Goal: Communication & Community: Answer question/provide support

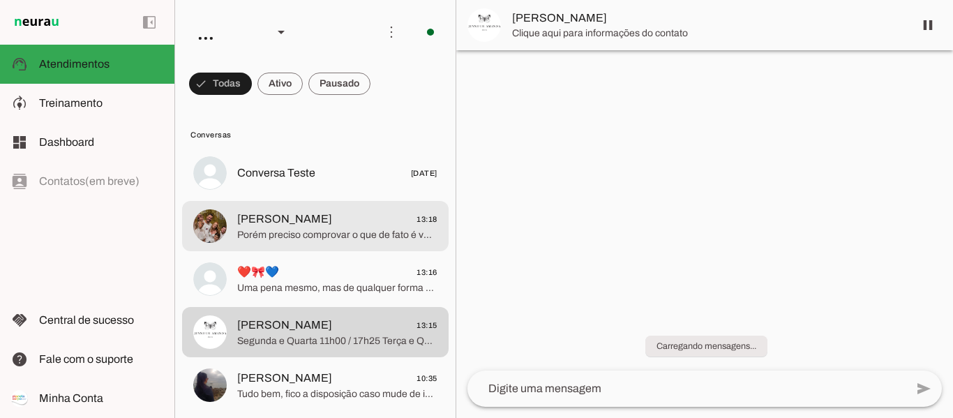
click at [260, 223] on span "[PERSON_NAME]" at bounding box center [284, 219] width 95 height 17
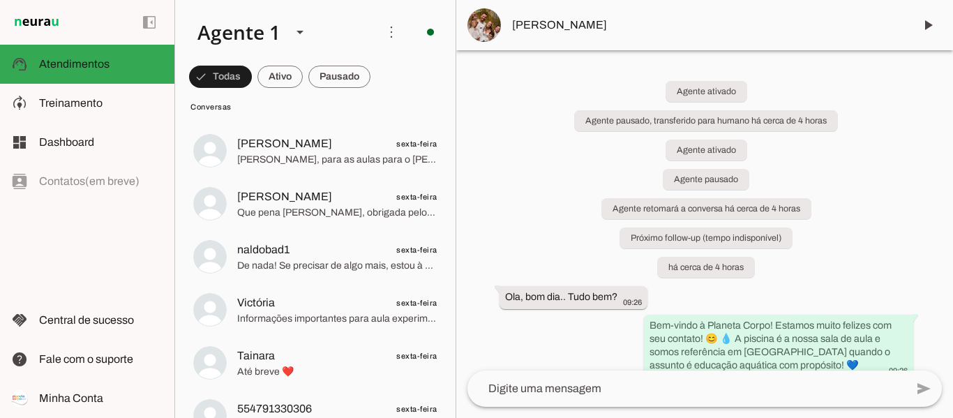
scroll to position [418, 0]
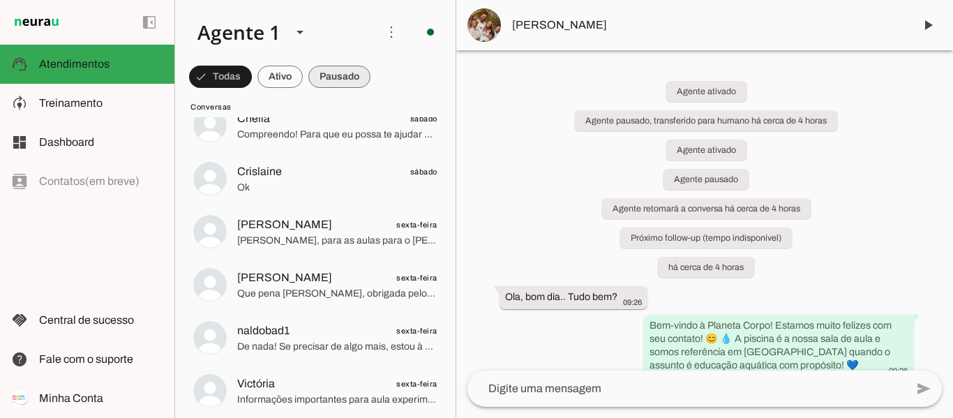
click at [347, 82] on span at bounding box center [339, 76] width 62 height 33
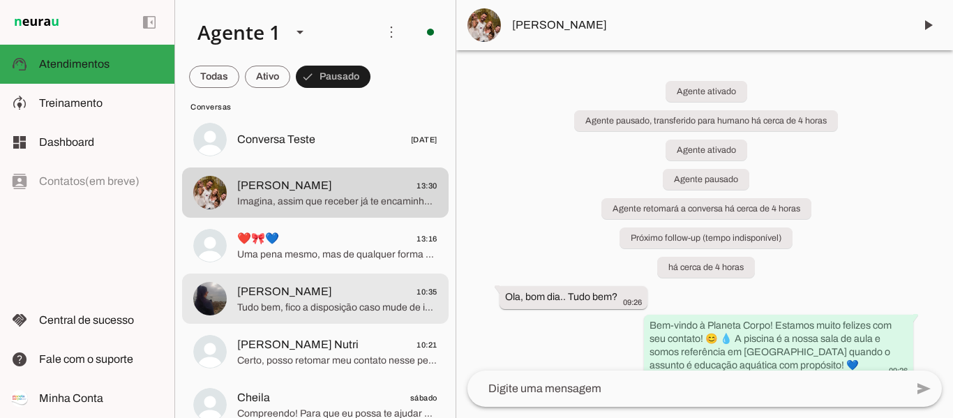
scroll to position [0, 0]
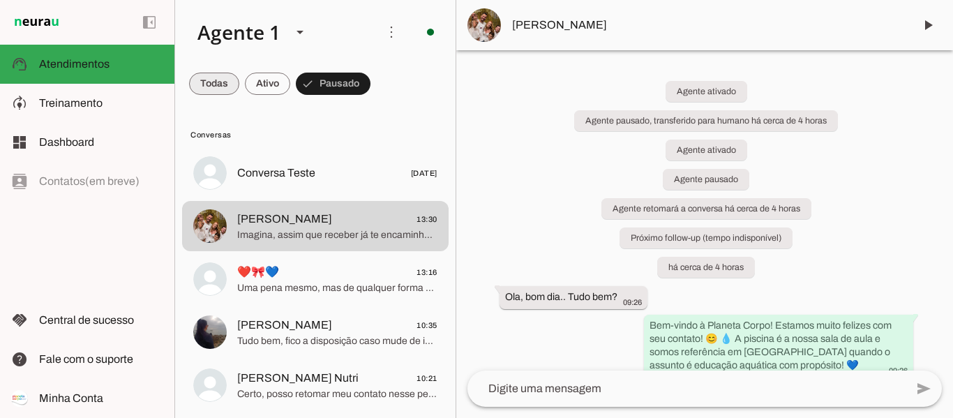
click at [211, 85] on span at bounding box center [214, 83] width 50 height 33
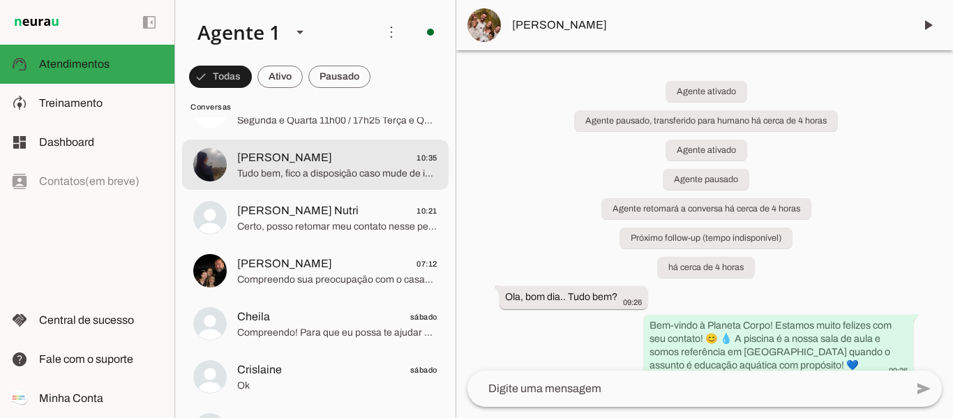
scroll to position [279, 0]
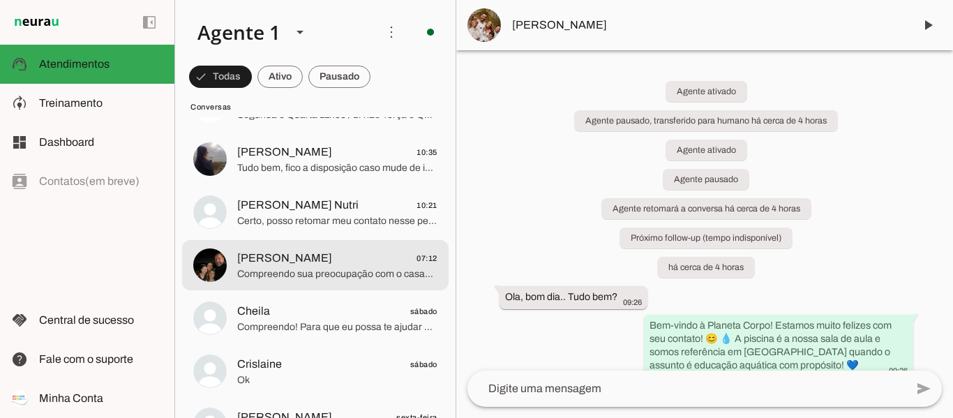
click at [314, 261] on span "Patricia 07:12" at bounding box center [337, 258] width 200 height 17
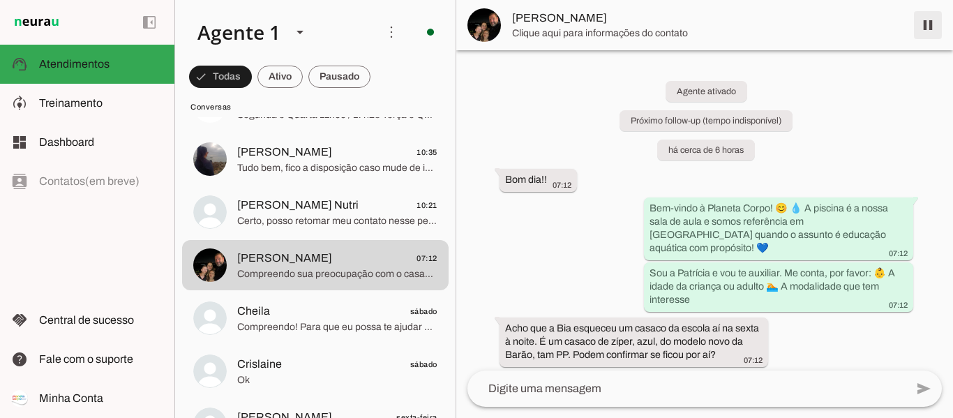
click at [926, 25] on span at bounding box center [927, 24] width 33 height 33
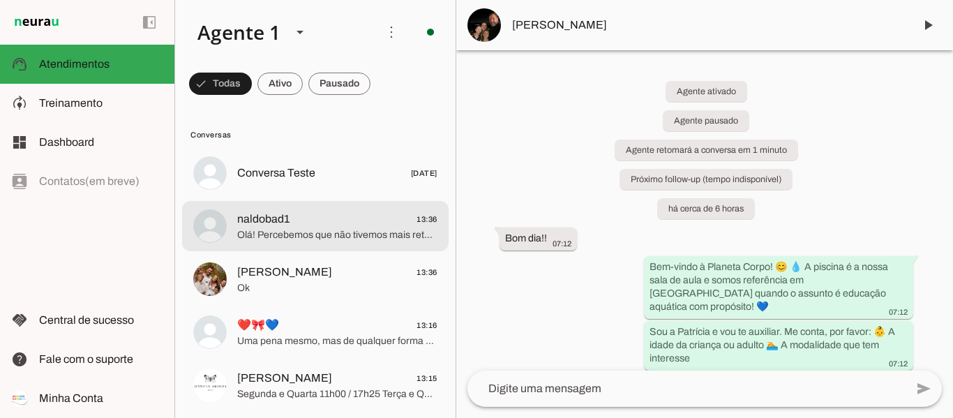
click at [276, 231] on span "Olá! Percebemos que não tivemos mais retorno seu. Vou encerrar este contato por…" at bounding box center [337, 235] width 200 height 14
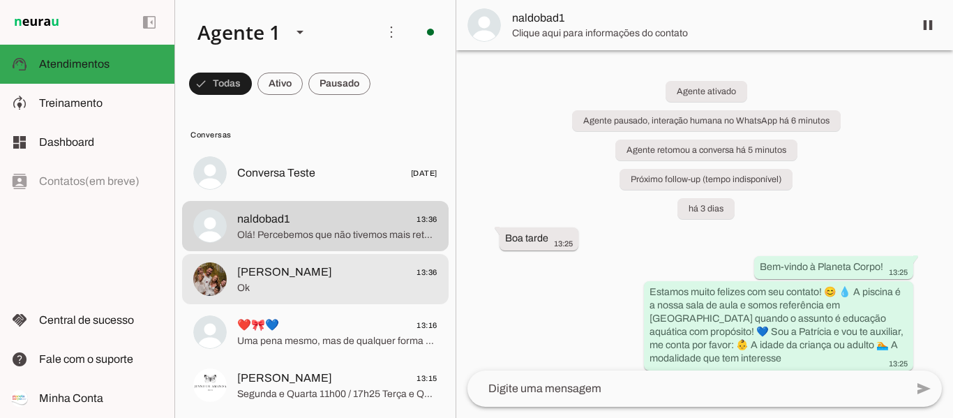
click at [273, 278] on span "[PERSON_NAME]" at bounding box center [284, 272] width 95 height 17
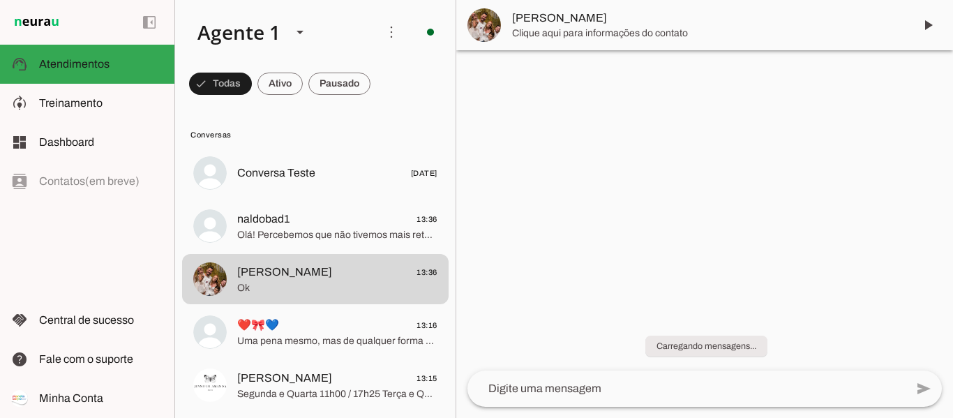
scroll to position [2064, 0]
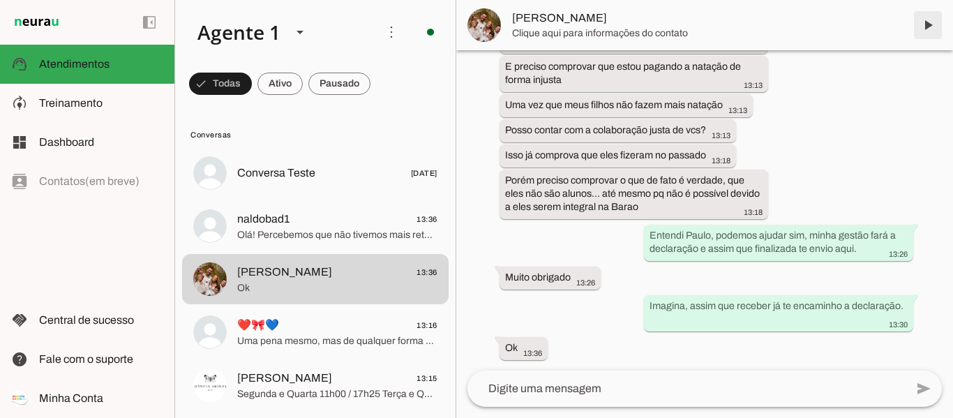
click at [926, 21] on span at bounding box center [927, 24] width 33 height 33
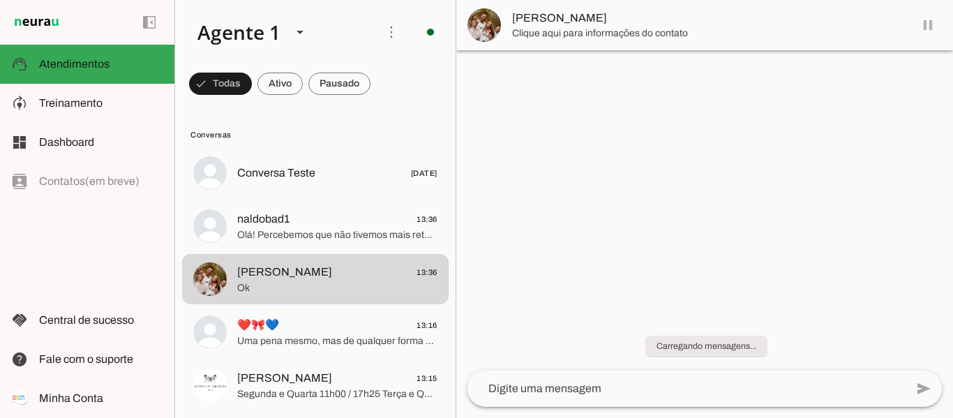
scroll to position [0, 0]
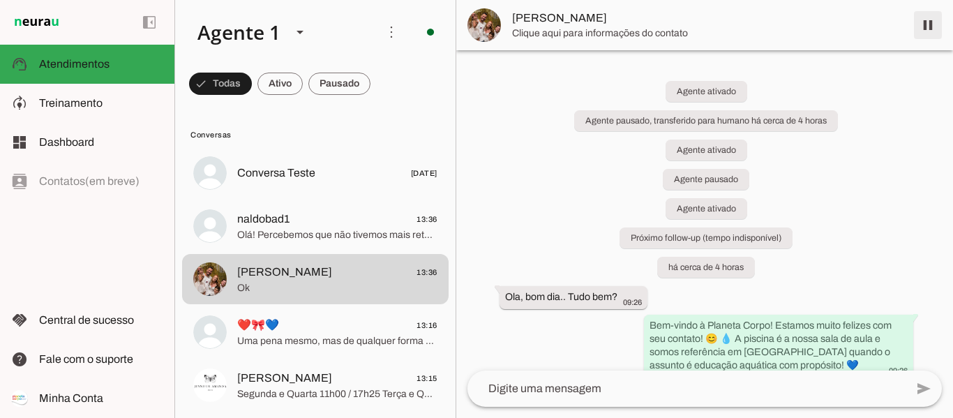
click at [925, 25] on span at bounding box center [927, 24] width 33 height 33
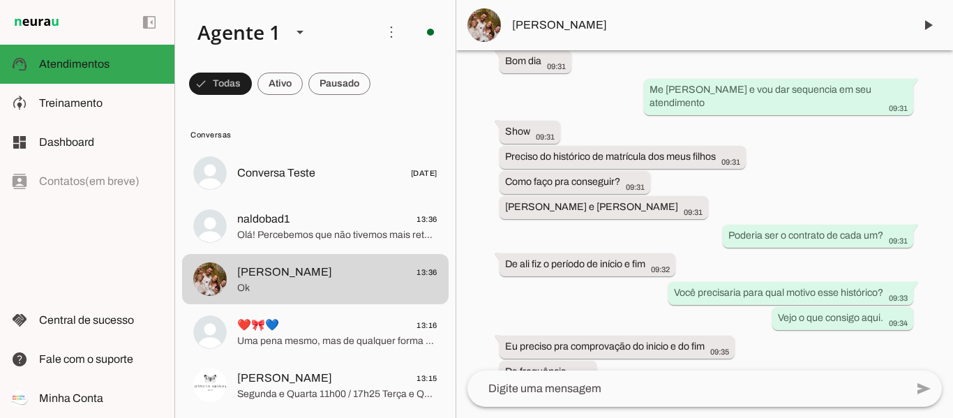
scroll to position [930, 0]
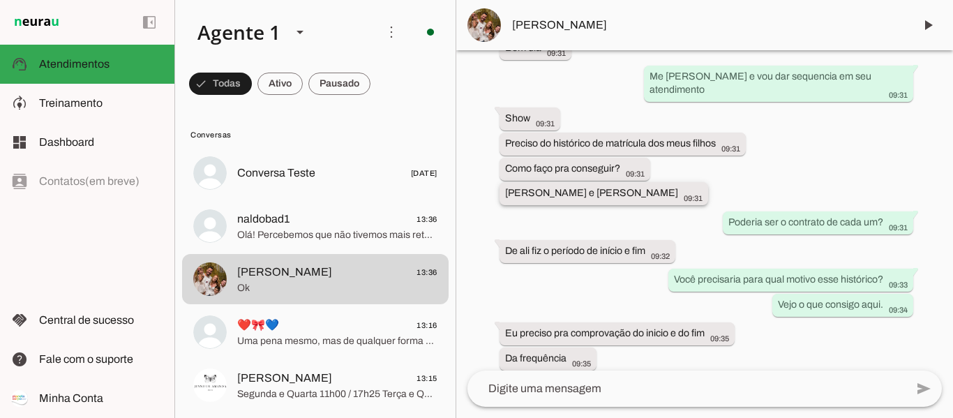
drag, startPoint x: 505, startPoint y: 193, endPoint x: 683, endPoint y: 202, distance: 178.1
click at [687, 202] on whatsapp-message-bubble "Vitor Xavier Crozeta e Lara Xavier Crozeta 09:31" at bounding box center [603, 193] width 209 height 23
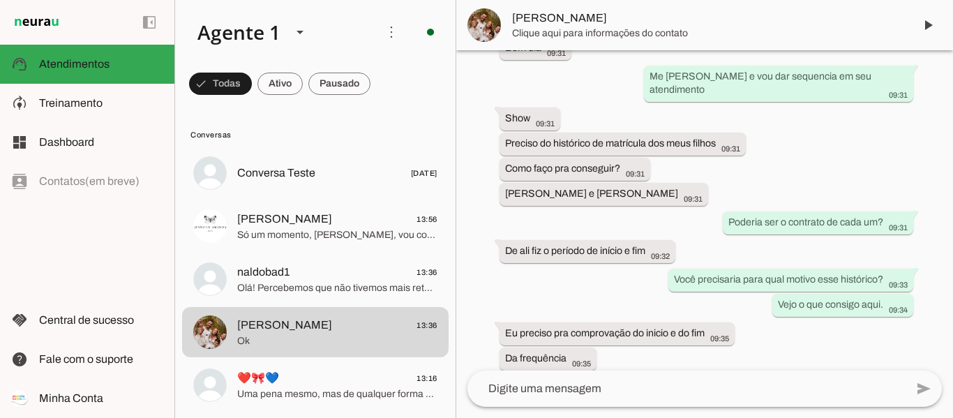
scroll to position [0, 0]
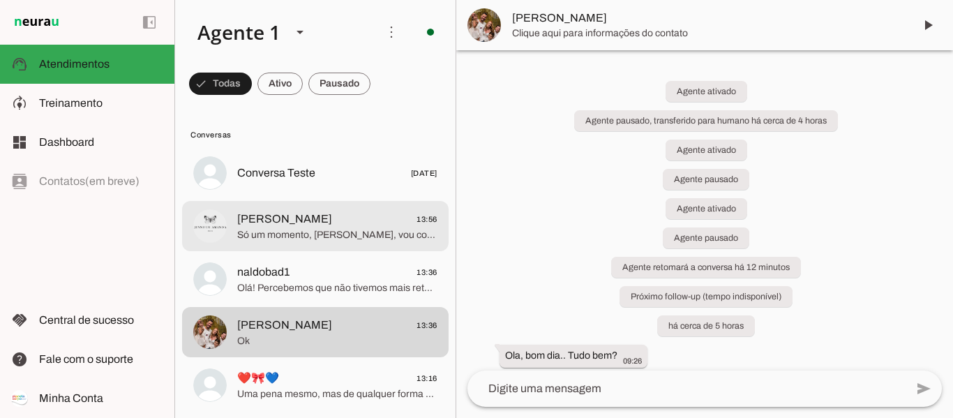
click at [274, 222] on span "[PERSON_NAME]" at bounding box center [284, 219] width 95 height 17
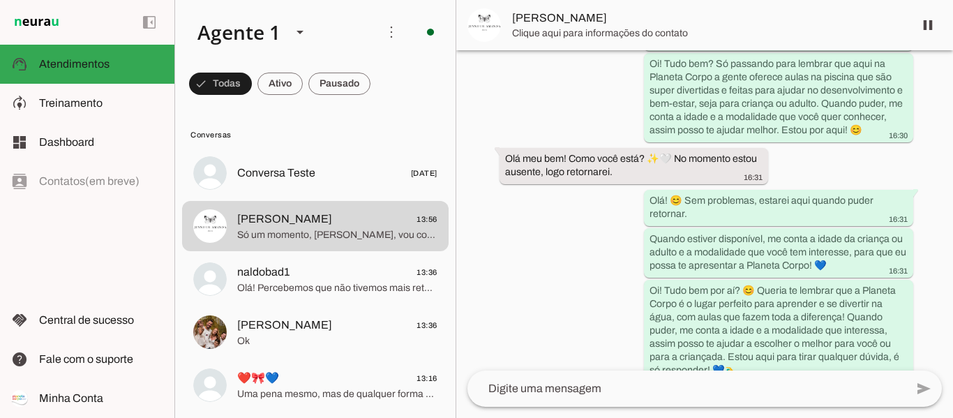
scroll to position [219, 0]
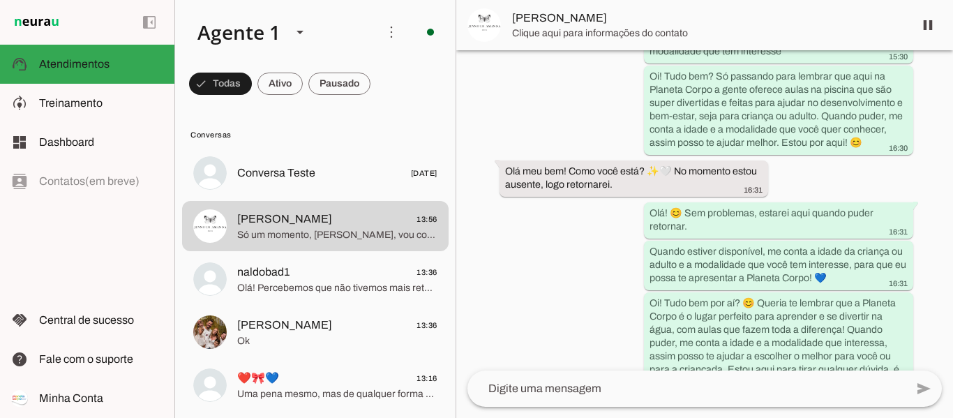
click at [930, 29] on span at bounding box center [927, 24] width 33 height 33
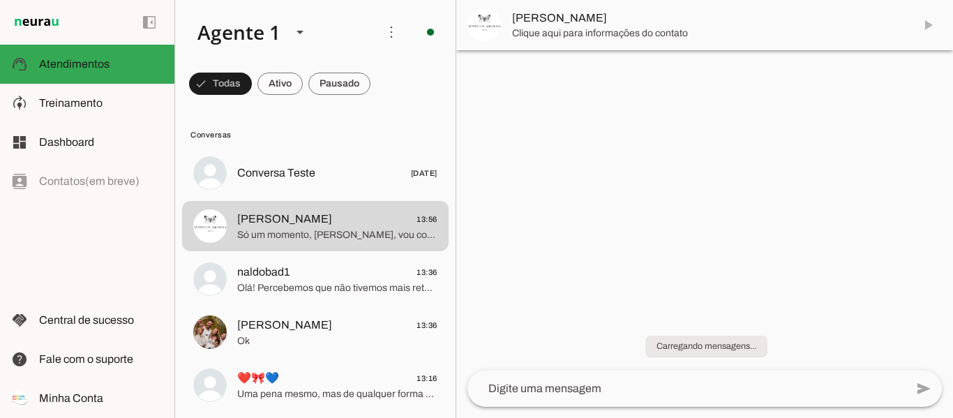
scroll to position [0, 0]
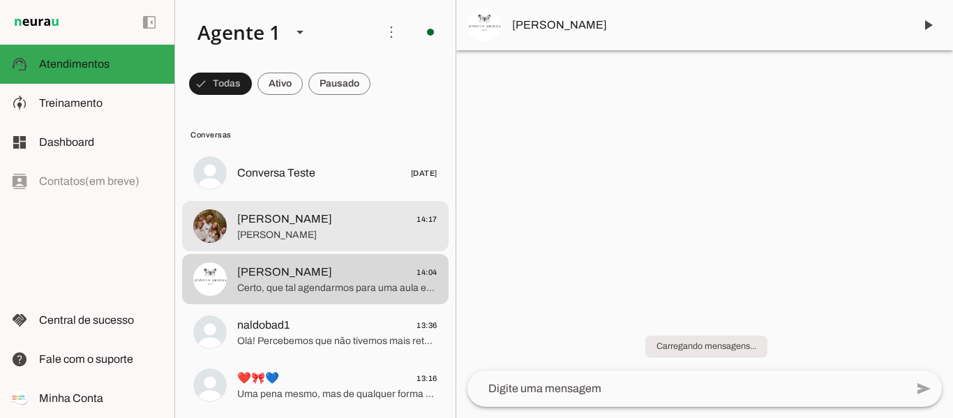
click at [293, 223] on span "[PERSON_NAME]" at bounding box center [284, 219] width 95 height 17
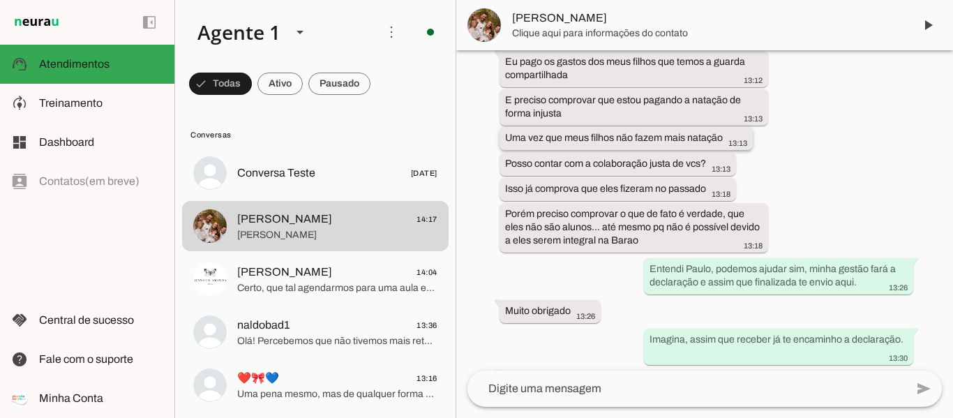
scroll to position [2179, 0]
